Goal: Navigation & Orientation: Find specific page/section

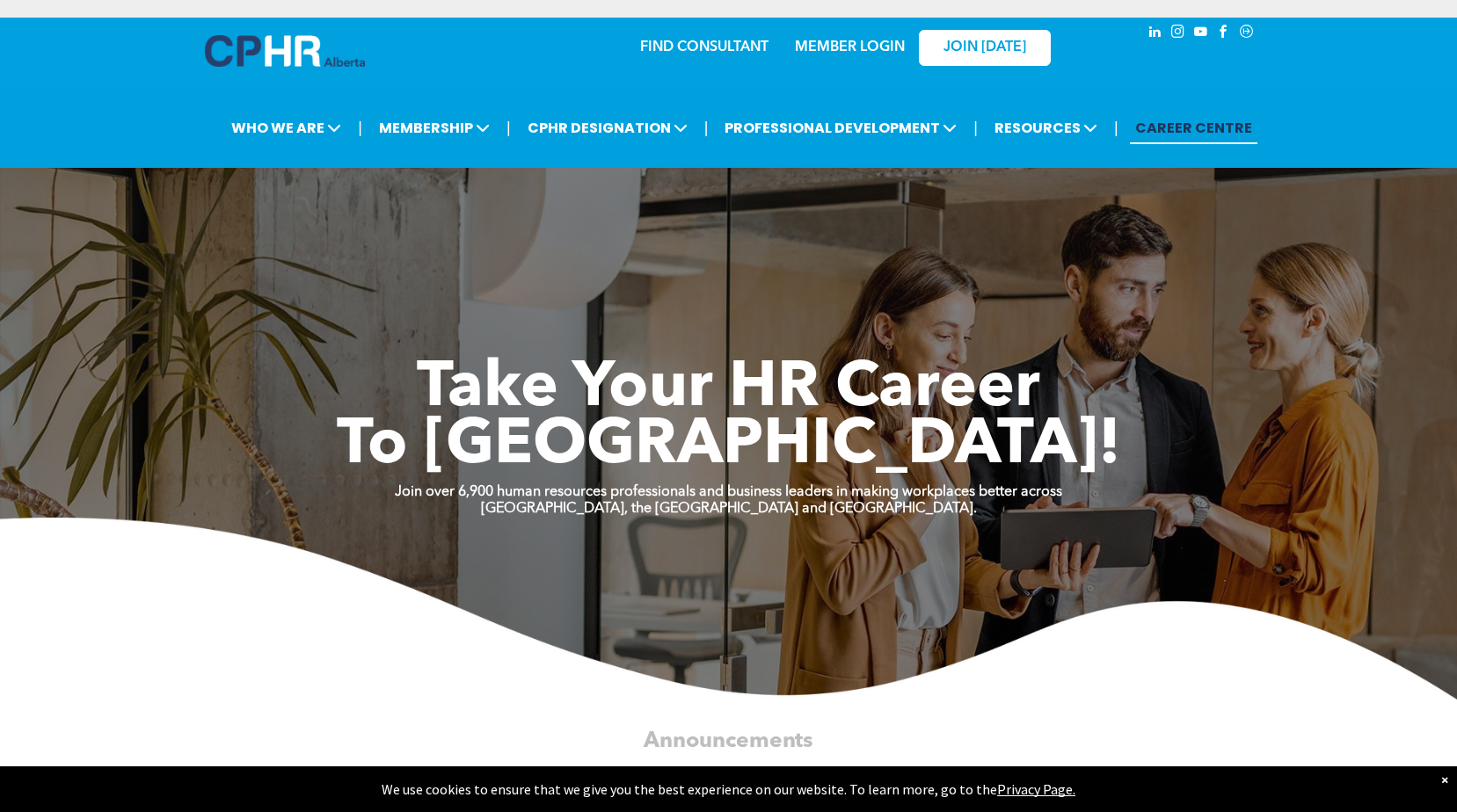
click at [824, 43] on link "MEMBER LOGIN" at bounding box center [849, 47] width 109 height 14
click at [838, 41] on link "MEMBER LOGIN" at bounding box center [849, 47] width 109 height 14
click at [878, 48] on link "MEMBER LOGIN" at bounding box center [849, 47] width 109 height 14
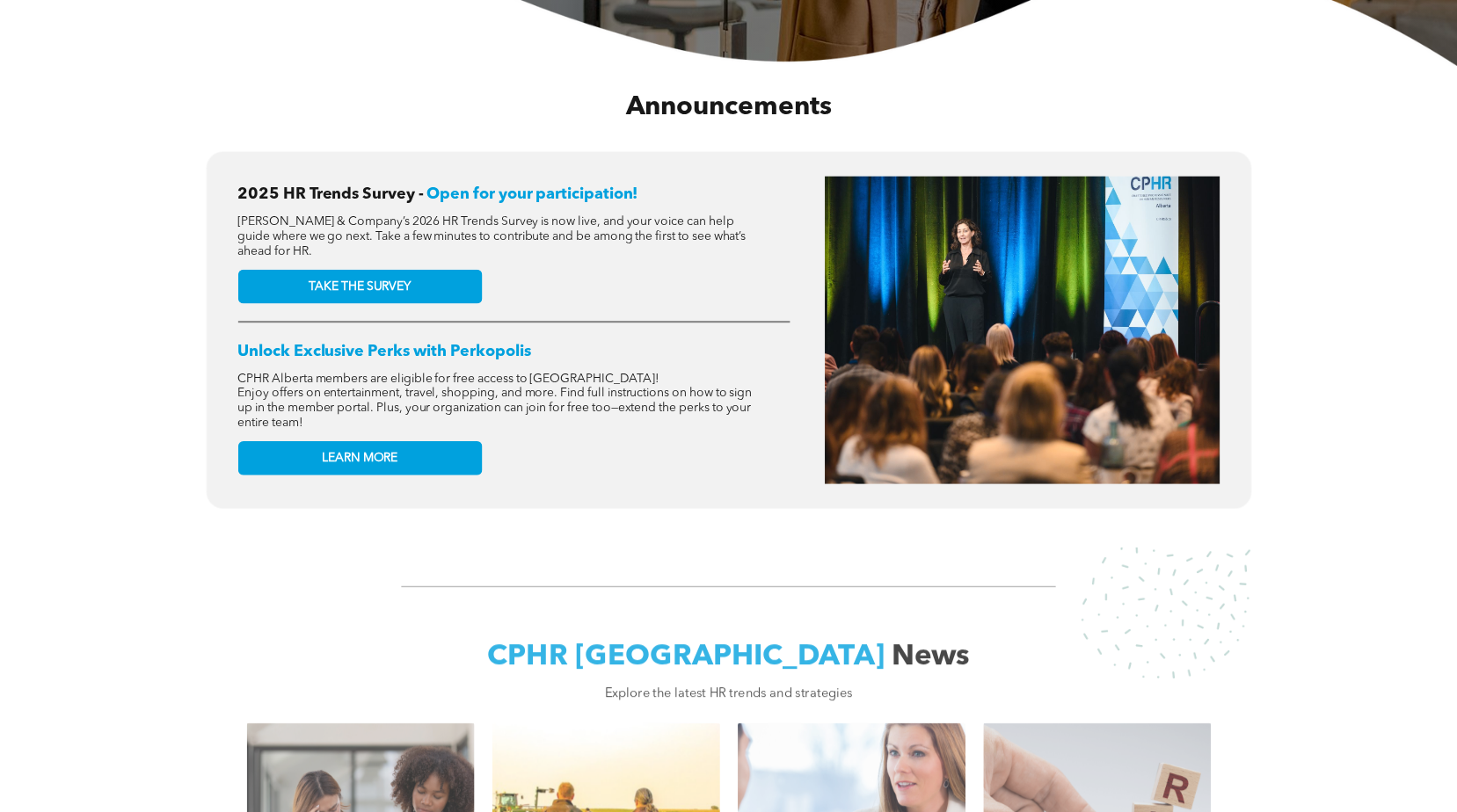
scroll to position [527, 0]
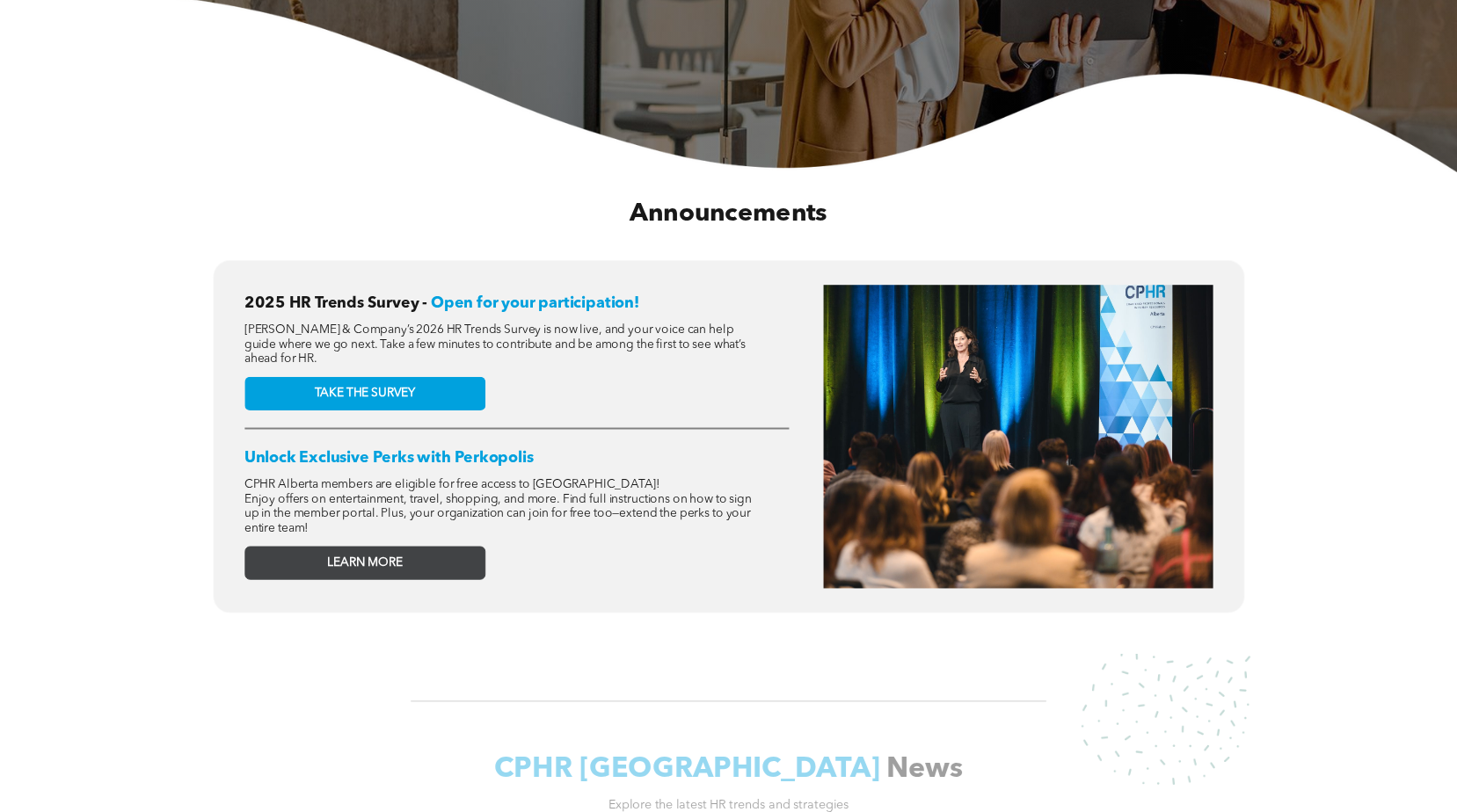
click at [389, 559] on span "LEARN MORE" at bounding box center [364, 563] width 75 height 15
